Goal: Task Accomplishment & Management: Use online tool/utility

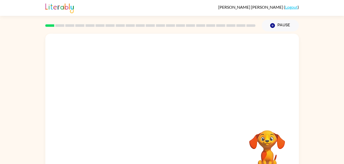
scroll to position [16, 0]
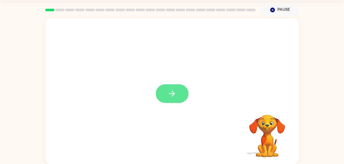
click at [172, 94] on icon "button" at bounding box center [172, 94] width 6 height 6
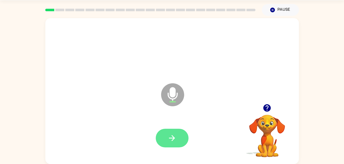
click at [166, 137] on button "button" at bounding box center [172, 138] width 33 height 19
click at [173, 139] on icon "button" at bounding box center [171, 138] width 9 height 9
click at [168, 141] on icon "button" at bounding box center [171, 138] width 9 height 9
click at [169, 147] on button "button" at bounding box center [172, 138] width 33 height 19
click at [176, 139] on icon "button" at bounding box center [171, 138] width 9 height 9
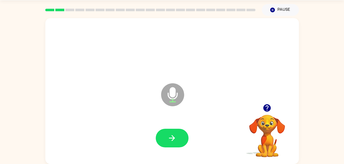
click at [266, 108] on icon "button" at bounding box center [266, 107] width 7 height 7
click at [272, 111] on button "button" at bounding box center [266, 108] width 13 height 13
click at [172, 142] on icon "button" at bounding box center [171, 138] width 9 height 9
click at [175, 140] on icon "button" at bounding box center [171, 138] width 9 height 9
click at [324, 44] on div "Microphone The Microphone is here when it is your turn to talk Your browser mus…" at bounding box center [172, 90] width 344 height 148
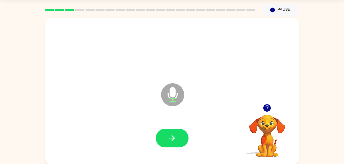
click at [264, 103] on button "button" at bounding box center [266, 108] width 13 height 13
click at [172, 137] on icon "button" at bounding box center [171, 138] width 9 height 9
click at [170, 140] on icon "button" at bounding box center [171, 138] width 9 height 9
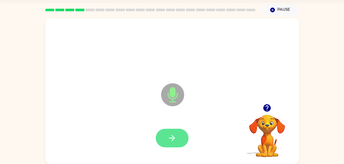
click at [173, 135] on icon "button" at bounding box center [171, 138] width 9 height 9
click at [170, 140] on icon "button" at bounding box center [171, 138] width 9 height 9
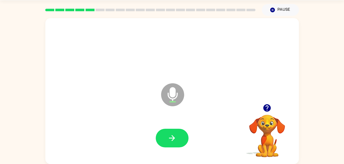
click at [272, 103] on div at bounding box center [266, 108] width 51 height 13
click at [269, 114] on button "button" at bounding box center [266, 108] width 13 height 13
click at [166, 143] on button "button" at bounding box center [172, 138] width 33 height 19
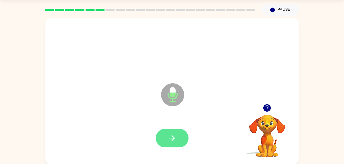
click at [174, 144] on button "button" at bounding box center [172, 138] width 33 height 19
click at [174, 141] on icon "button" at bounding box center [171, 138] width 9 height 9
click at [178, 143] on button "button" at bounding box center [172, 138] width 33 height 19
click at [170, 139] on icon "button" at bounding box center [171, 138] width 9 height 9
click at [172, 144] on button "button" at bounding box center [172, 138] width 33 height 19
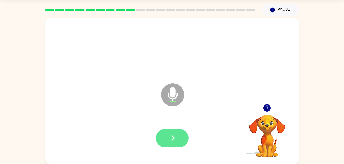
click at [173, 147] on button "button" at bounding box center [172, 138] width 33 height 19
click at [178, 138] on button "button" at bounding box center [172, 138] width 33 height 19
click at [167, 141] on icon "button" at bounding box center [171, 138] width 9 height 9
click at [173, 142] on icon "button" at bounding box center [171, 138] width 9 height 9
click at [173, 135] on icon "button" at bounding box center [171, 138] width 9 height 9
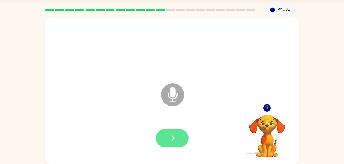
click at [171, 140] on icon "button" at bounding box center [171, 138] width 9 height 9
click at [162, 136] on button "button" at bounding box center [172, 138] width 33 height 19
click at [170, 137] on icon "button" at bounding box center [171, 138] width 9 height 9
click at [174, 144] on button "button" at bounding box center [172, 138] width 33 height 19
click at [170, 146] on button "button" at bounding box center [172, 138] width 33 height 19
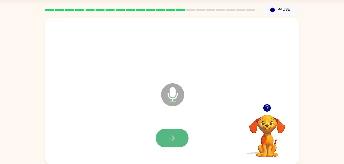
click at [168, 137] on icon "button" at bounding box center [171, 138] width 9 height 9
click at [169, 147] on button "button" at bounding box center [172, 138] width 33 height 19
click at [170, 138] on icon "button" at bounding box center [172, 138] width 6 height 6
click at [169, 133] on button "button" at bounding box center [172, 138] width 33 height 19
click at [271, 110] on button "button" at bounding box center [266, 108] width 13 height 13
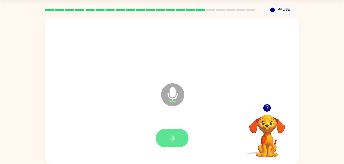
click at [178, 145] on button "button" at bounding box center [172, 138] width 33 height 19
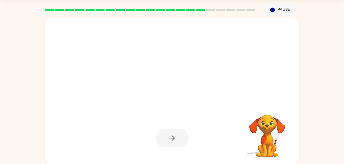
click at [259, 134] on video "Your browser must support playing .mp4 files to use Literably. Please try using…" at bounding box center [266, 132] width 51 height 51
click at [271, 133] on video "Your browser must support playing .mp4 files to use Literably. Please try using…" at bounding box center [266, 132] width 51 height 51
click at [211, 69] on div at bounding box center [171, 49] width 243 height 42
click at [270, 129] on video "Your browser must support playing .mp4 files to use Literably. Please try using…" at bounding box center [266, 132] width 51 height 51
click at [267, 132] on video "Your browser must support playing .mp4 files to use Literably. Please try using…" at bounding box center [266, 132] width 51 height 51
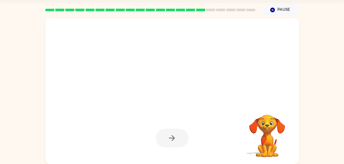
click at [267, 132] on video "Your browser must support playing .mp4 files to use Literably. Please try using…" at bounding box center [266, 132] width 51 height 51
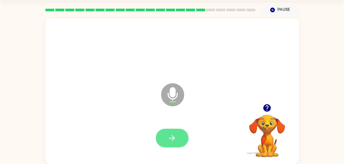
click at [178, 142] on button "button" at bounding box center [172, 138] width 33 height 19
click at [169, 138] on icon "button" at bounding box center [171, 138] width 9 height 9
click at [167, 141] on button "button" at bounding box center [172, 138] width 33 height 19
click at [172, 141] on icon "button" at bounding box center [171, 138] width 9 height 9
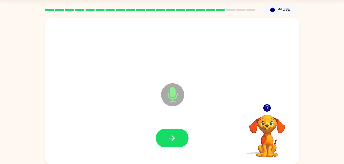
click at [268, 112] on icon "button" at bounding box center [266, 108] width 9 height 9
click at [170, 134] on icon "button" at bounding box center [171, 138] width 9 height 9
click at [178, 136] on button "button" at bounding box center [172, 138] width 33 height 19
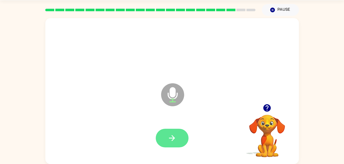
click at [165, 141] on button "button" at bounding box center [172, 138] width 33 height 19
click at [179, 141] on button "button" at bounding box center [172, 138] width 33 height 19
click at [168, 138] on icon "button" at bounding box center [171, 138] width 9 height 9
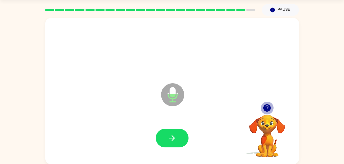
click at [268, 112] on icon "button" at bounding box center [266, 107] width 7 height 7
